Goal: Information Seeking & Learning: Learn about a topic

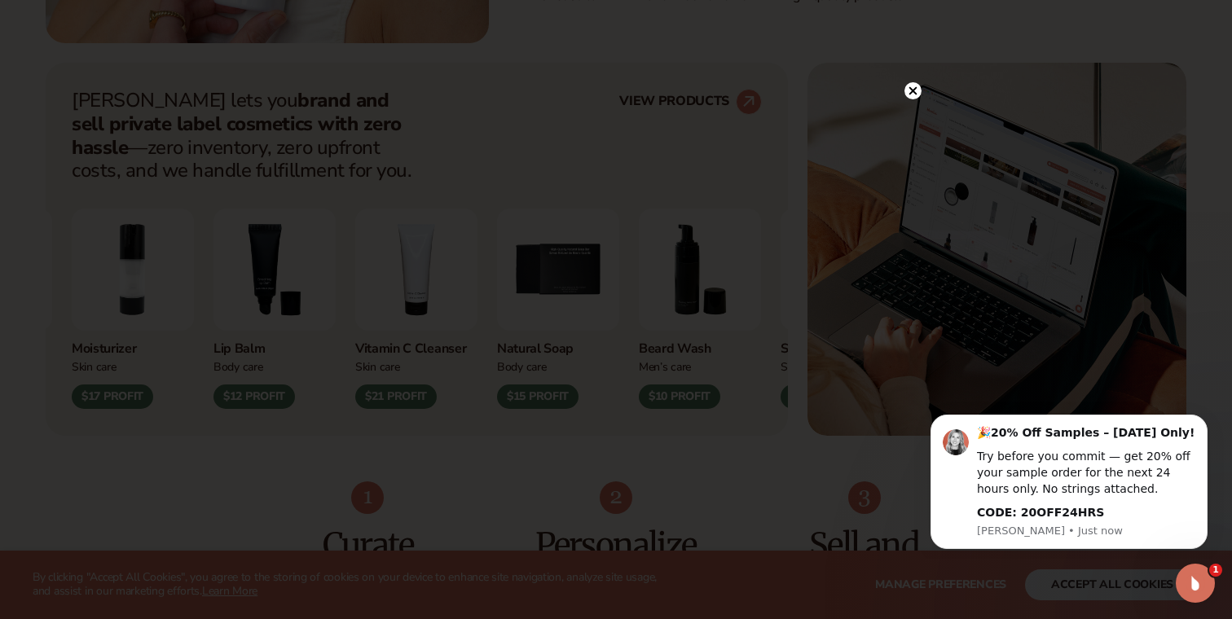
scroll to position [615, 0]
click at [915, 121] on circle at bounding box center [913, 124] width 17 height 17
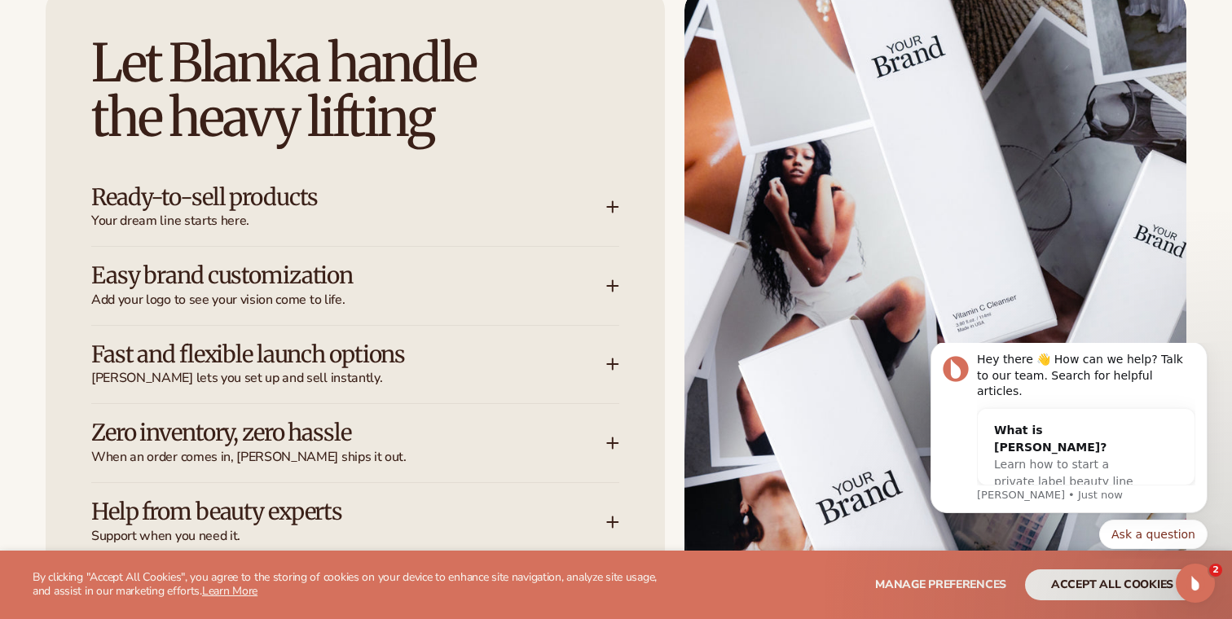
scroll to position [2145, 0]
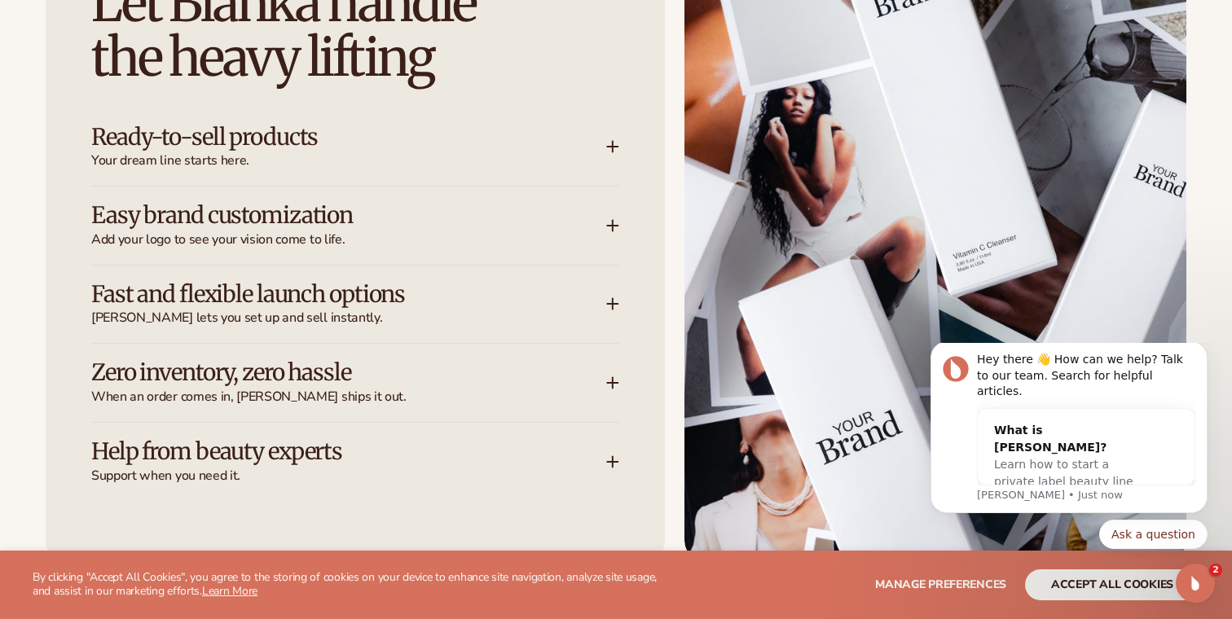
click at [268, 135] on h3 "Ready-to-sell products" at bounding box center [324, 137] width 466 height 25
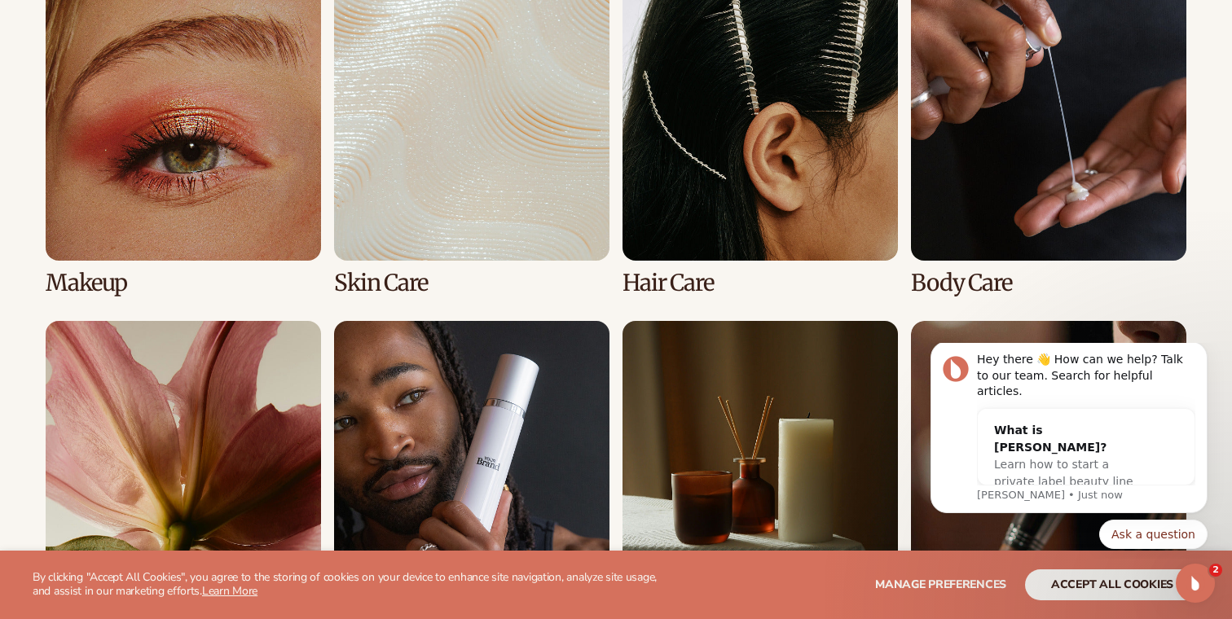
scroll to position [3289, 0]
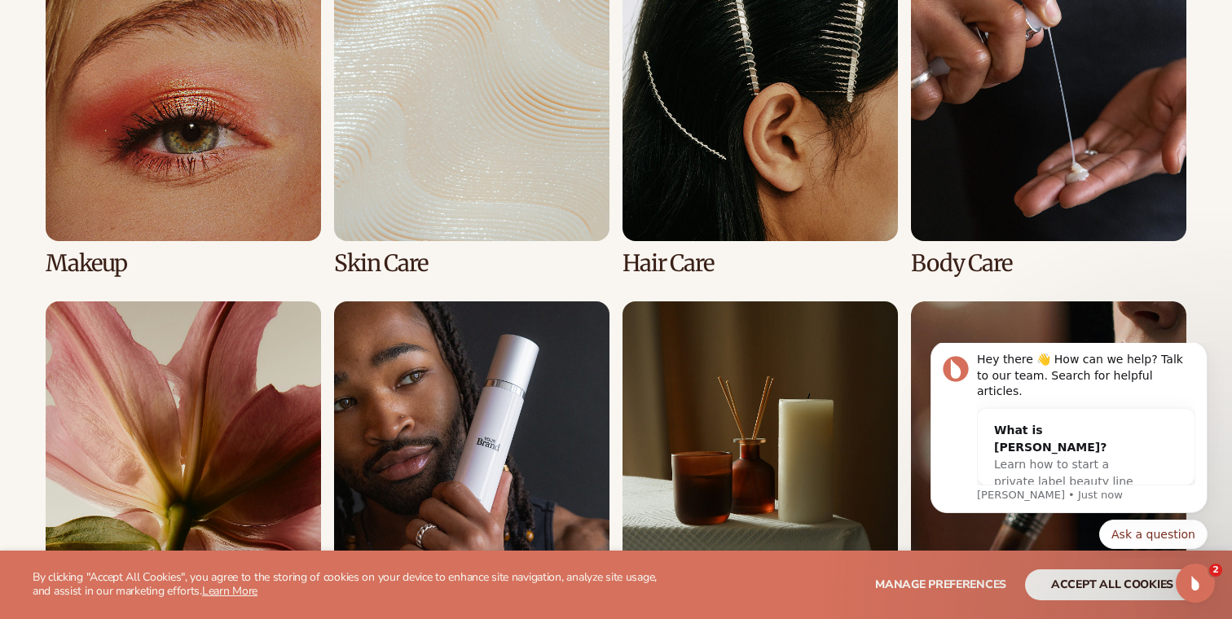
click at [497, 133] on link "2 / 8" at bounding box center [472, 121] width 276 height 311
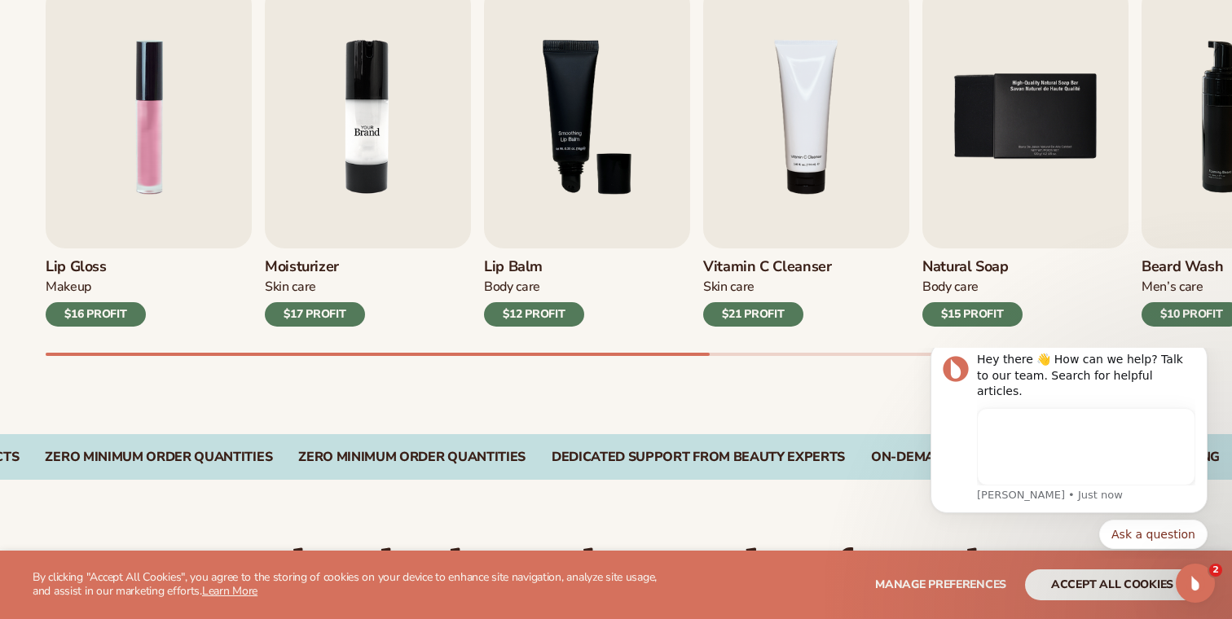
click at [337, 140] on img "2 / 9" at bounding box center [368, 116] width 206 height 263
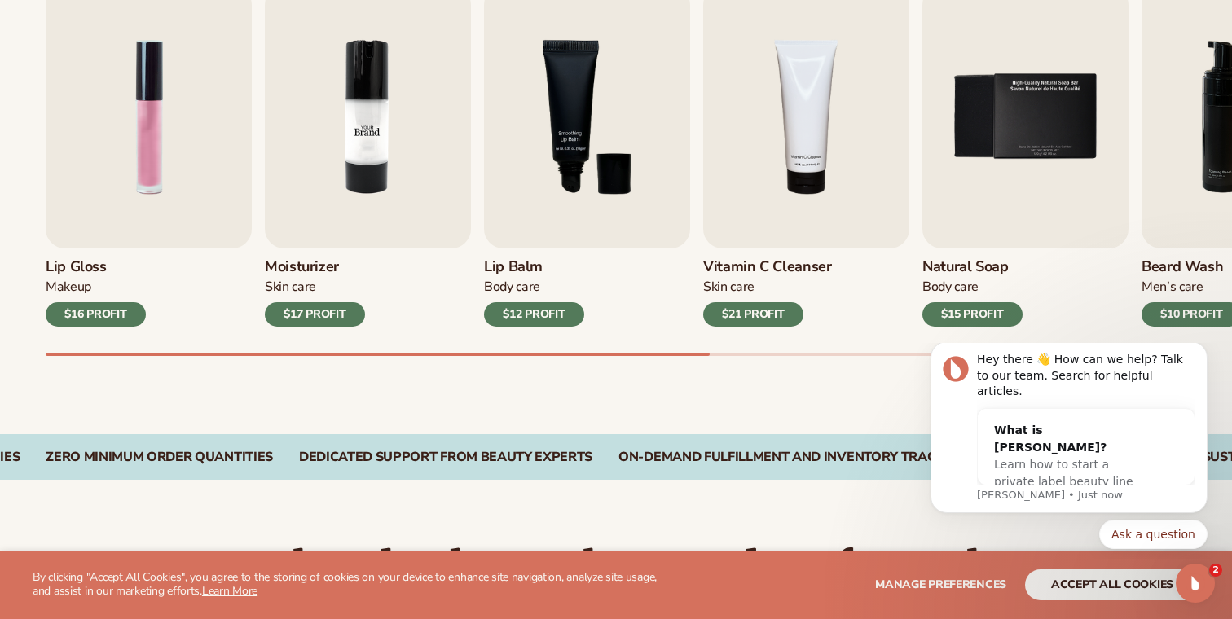
click at [364, 138] on img "2 / 9" at bounding box center [368, 116] width 206 height 263
click at [358, 165] on img "2 / 9" at bounding box center [368, 116] width 206 height 263
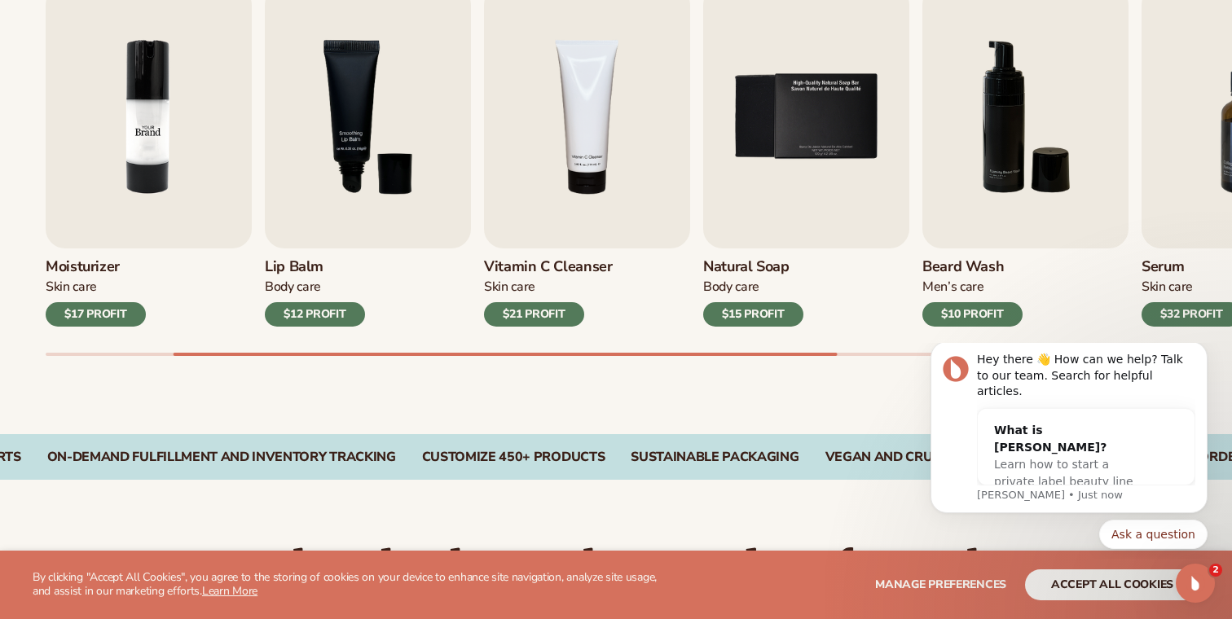
click at [152, 145] on img "2 / 9" at bounding box center [149, 116] width 206 height 263
click at [176, 119] on img "2 / 9" at bounding box center [149, 116] width 206 height 263
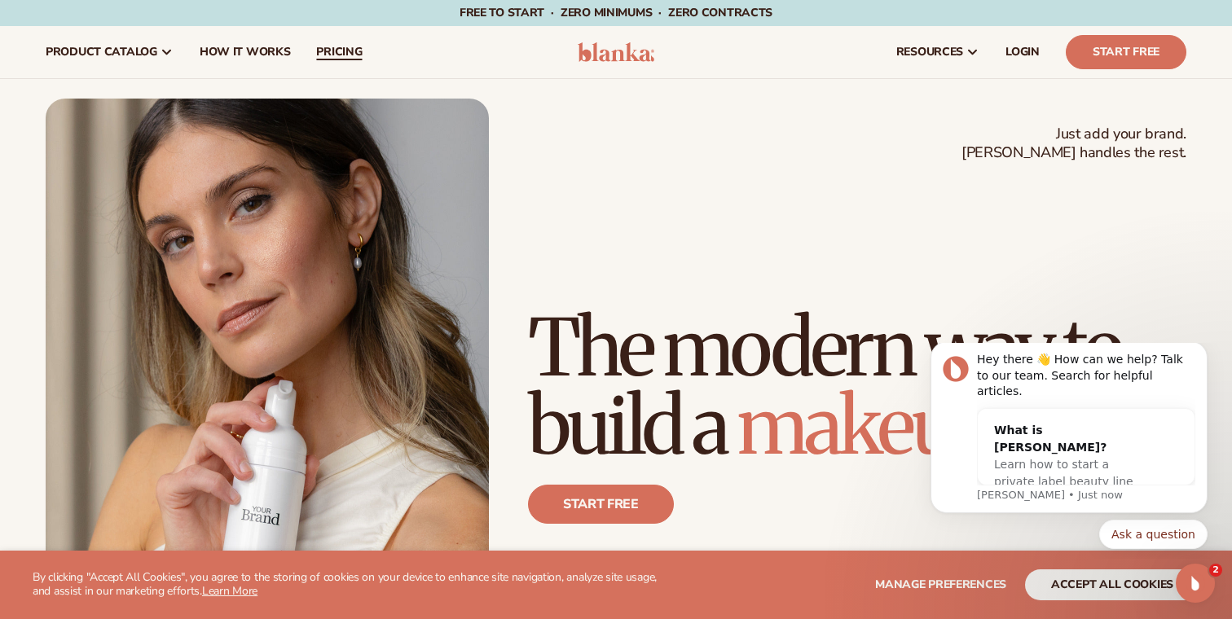
click at [333, 51] on span "pricing" at bounding box center [339, 52] width 46 height 13
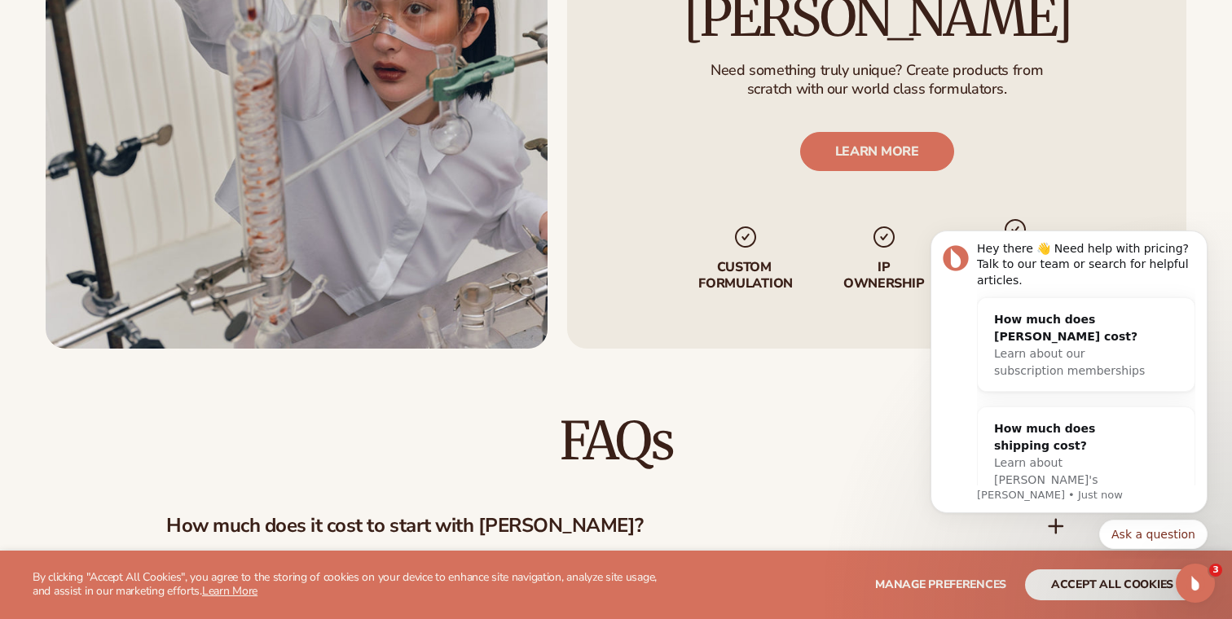
scroll to position [2002, 0]
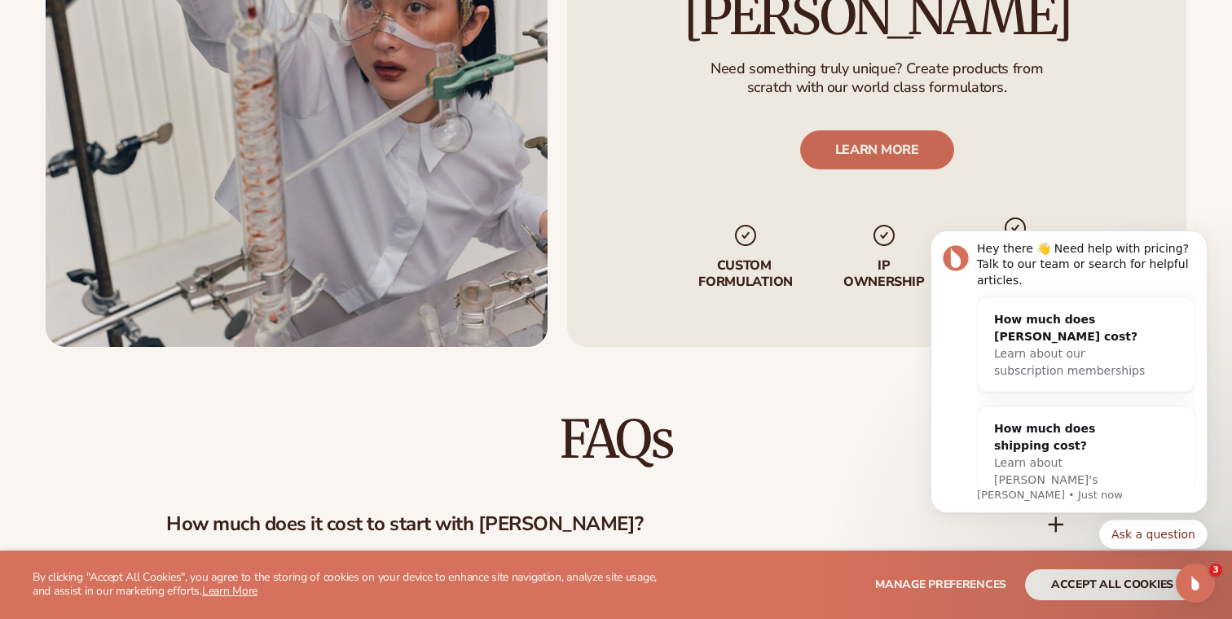
click at [880, 136] on link "LEARN MORE" at bounding box center [877, 149] width 154 height 39
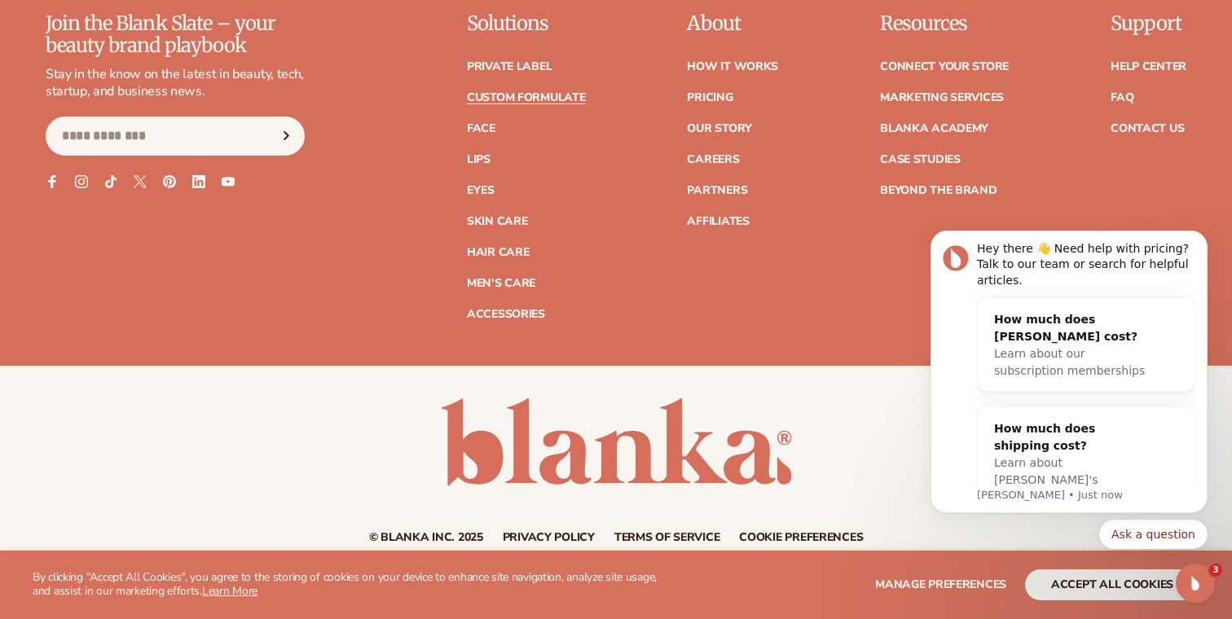
scroll to position [2502, 0]
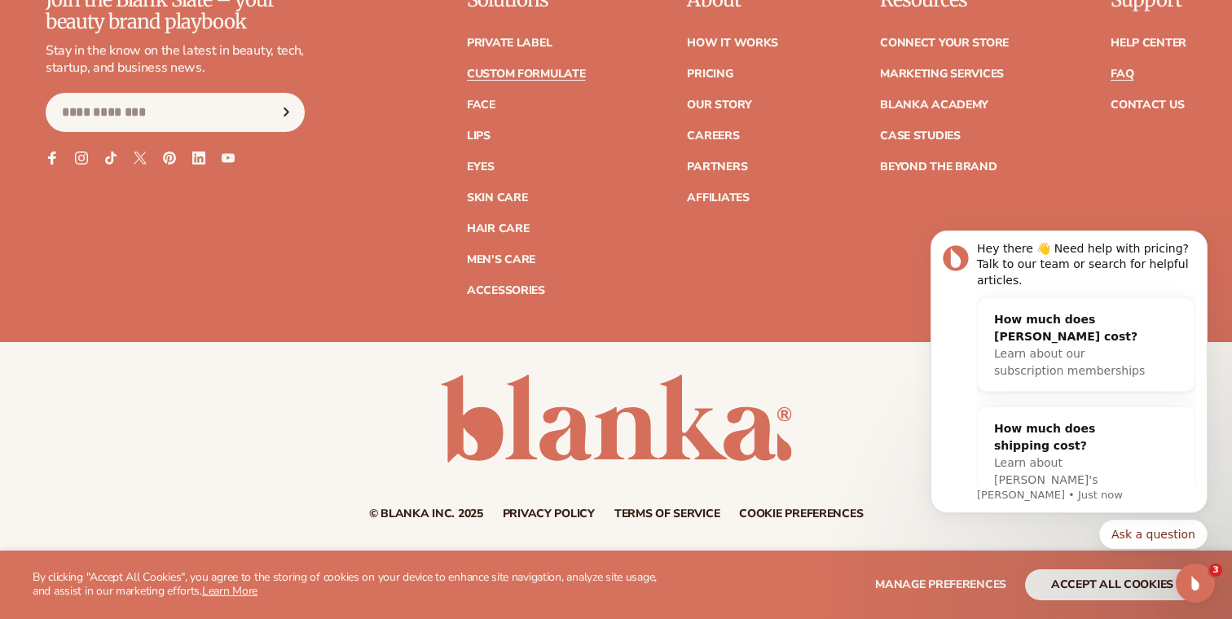
click at [1120, 73] on link "FAQ" at bounding box center [1122, 73] width 23 height 11
